Goal: Contribute content

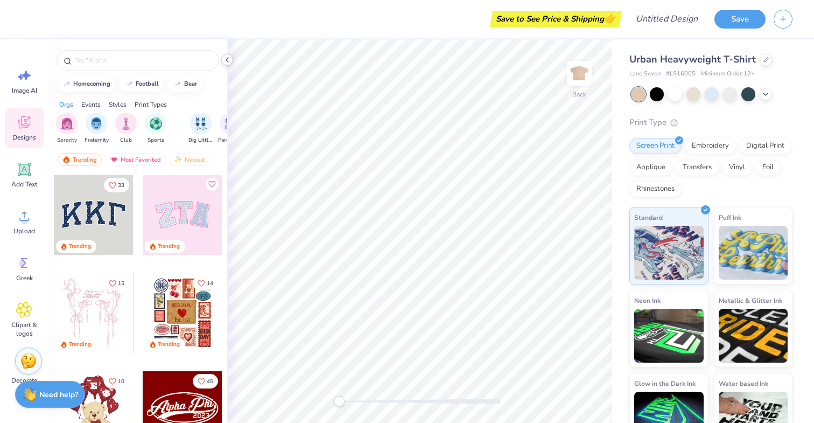
click at [232, 62] on div at bounding box center [227, 60] width 12 height 12
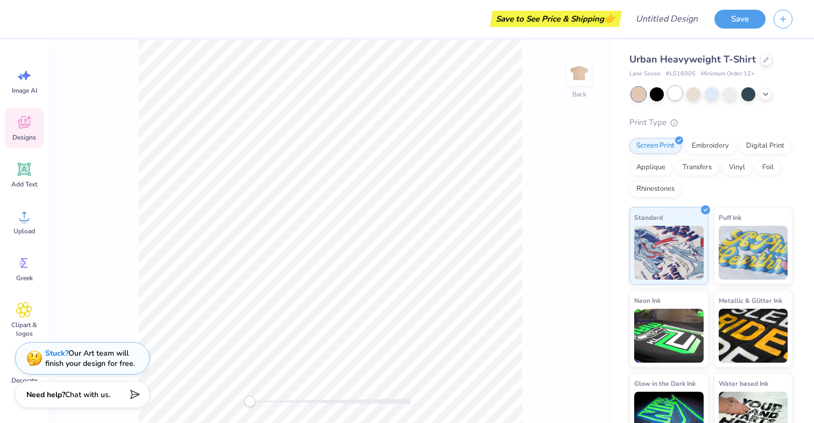
click at [678, 94] on div at bounding box center [675, 93] width 14 height 14
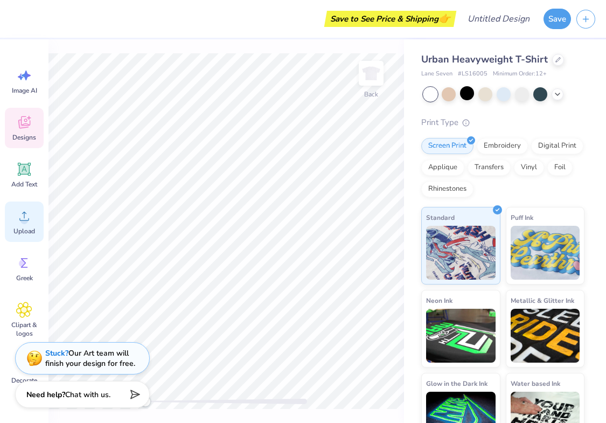
click at [31, 219] on icon at bounding box center [24, 216] width 16 height 16
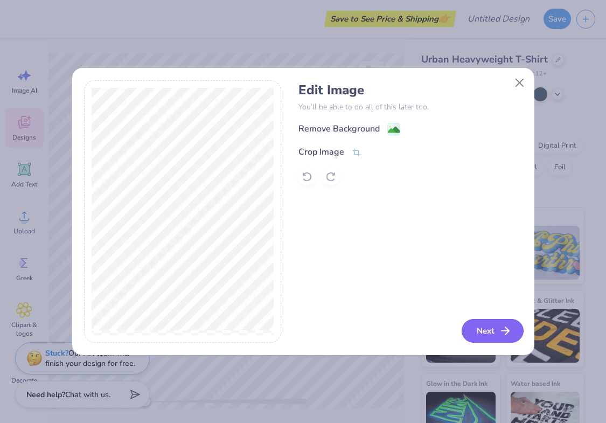
click at [507, 332] on icon "button" at bounding box center [505, 330] width 13 height 13
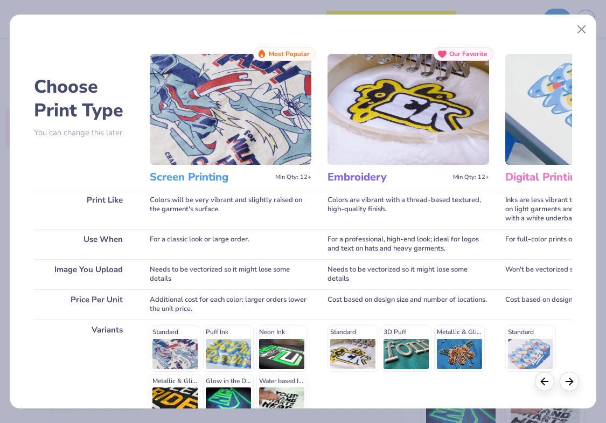
click at [201, 87] on img at bounding box center [231, 109] width 162 height 111
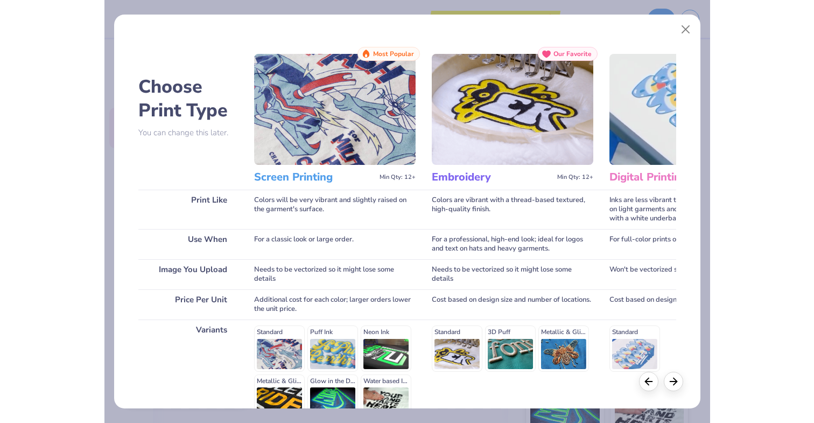
scroll to position [114, 0]
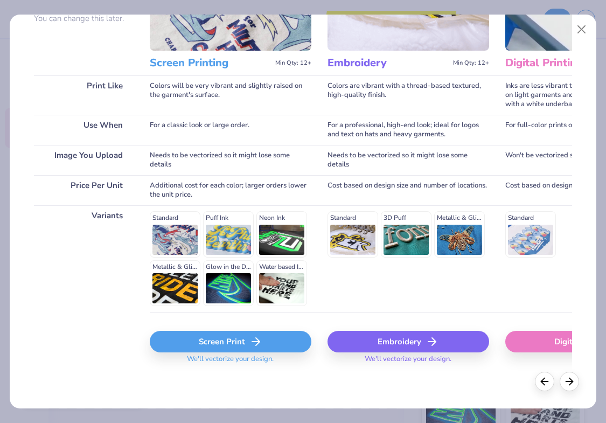
click at [262, 340] on div "Screen Print" at bounding box center [231, 342] width 162 height 22
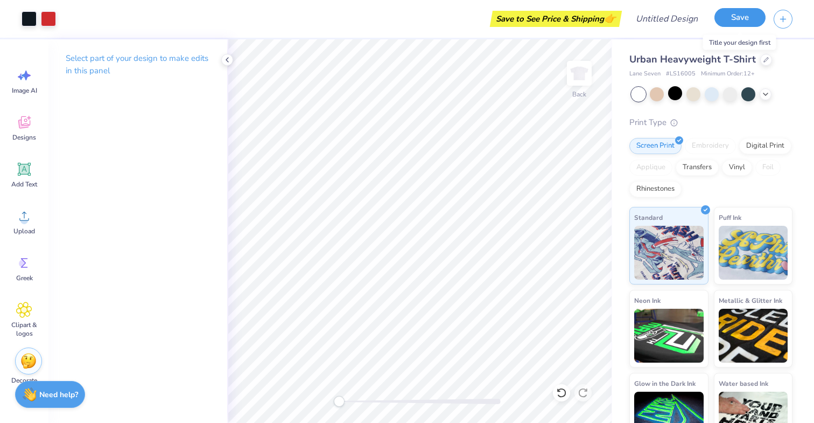
click at [726, 26] on button "Save" at bounding box center [740, 17] width 51 height 19
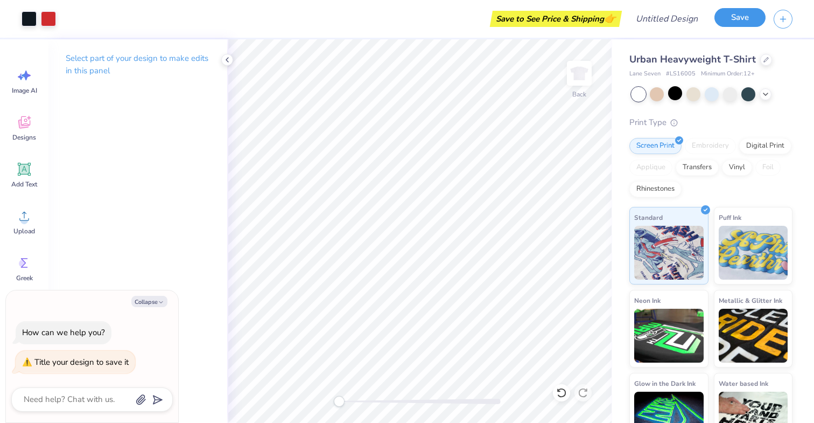
click at [726, 18] on button "Save" at bounding box center [740, 17] width 51 height 19
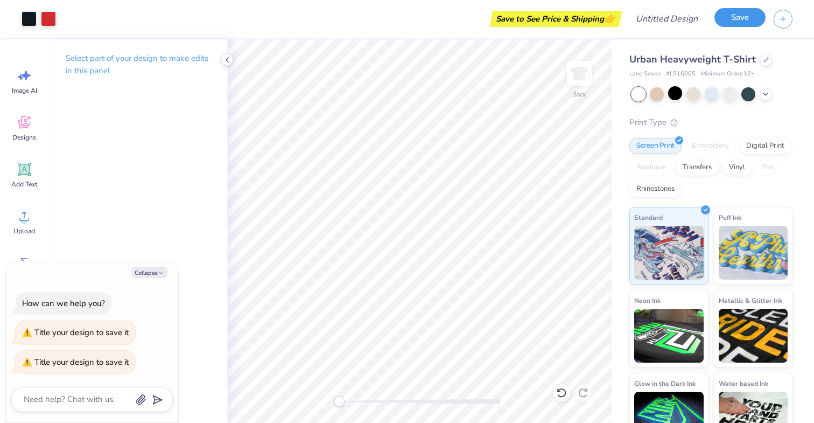
click at [726, 18] on button "Save" at bounding box center [740, 17] width 51 height 19
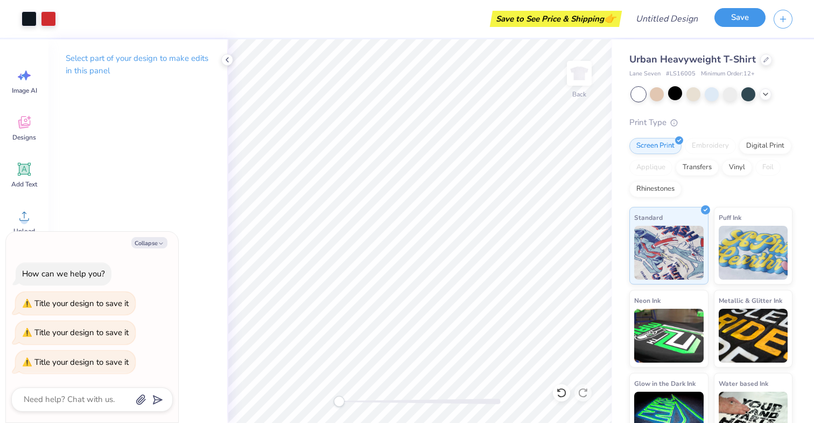
click at [726, 18] on button "Save" at bounding box center [740, 17] width 51 height 19
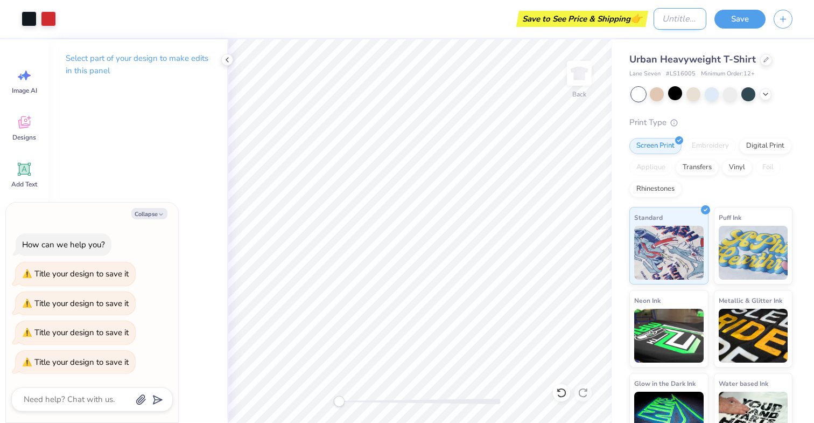
type textarea "x"
click at [660, 23] on input "Design Title" at bounding box center [680, 19] width 53 height 22
type input "RINGER TEE"
click at [730, 22] on button "Save" at bounding box center [740, 17] width 51 height 19
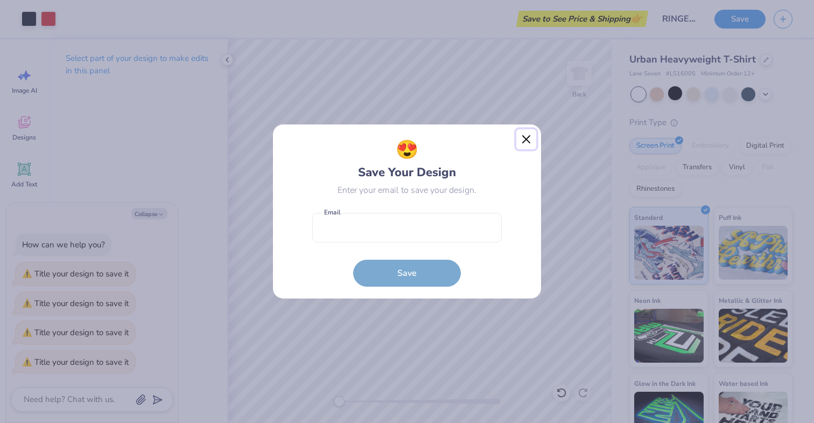
click at [520, 139] on button "Close" at bounding box center [526, 139] width 20 height 20
click at [524, 139] on button "Close" at bounding box center [526, 139] width 20 height 20
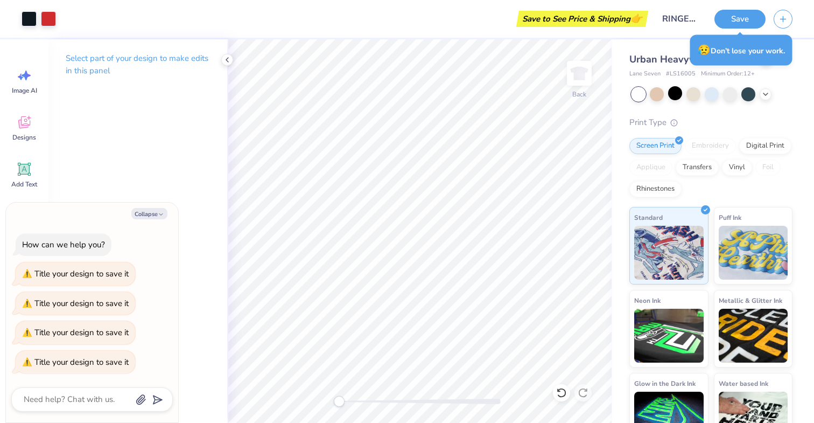
type textarea "x"
